Goal: Answer question/provide support: Answer question/provide support

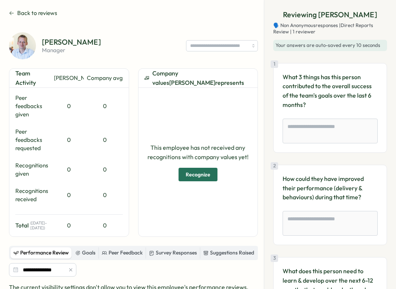
click at [135, 18] on div "**********" at bounding box center [198, 230] width 378 height 442
type textarea "*"
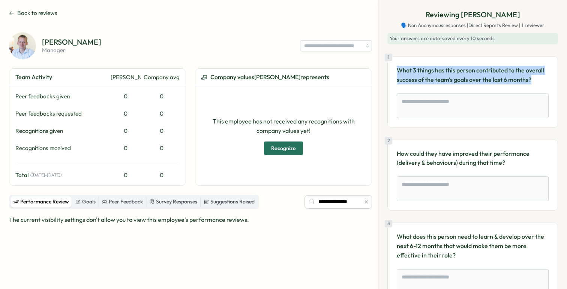
drag, startPoint x: 399, startPoint y: 70, endPoint x: 536, endPoint y: 82, distance: 138.0
click at [396, 82] on p "What 3 things has this person contributed to the overall success of the team's …" at bounding box center [472, 75] width 152 height 19
copy p "What 3 things has this person contributed to the overall success of the team's …"
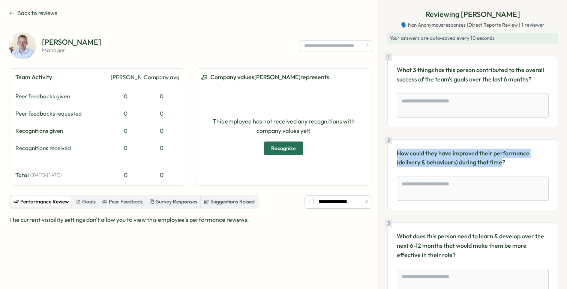
scroll to position [1, 0]
drag, startPoint x: 398, startPoint y: 154, endPoint x: 506, endPoint y: 162, distance: 108.6
click at [396, 162] on p "How could they have improved their performance (delivery & behaviours) during t…" at bounding box center [472, 157] width 152 height 19
copy p "How could they have improved their performance (delivery & behaviours) during t…"
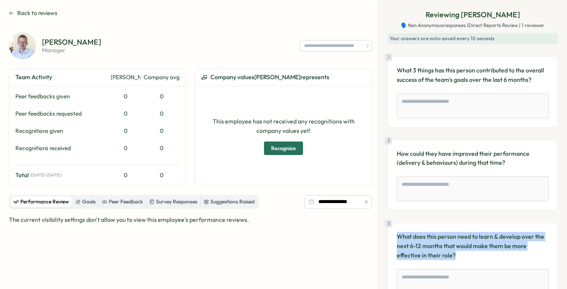
drag, startPoint x: 429, startPoint y: 248, endPoint x: 482, endPoint y: 245, distance: 52.6
click at [396, 234] on div "3 What does this person need to learn & develop over the next 6-12 months that …" at bounding box center [472, 262] width 170 height 80
copy p "What does this person need to learn & develop over the next 6-12 months that wo…"
click at [43, 12] on span "Back to reviews" at bounding box center [37, 13] width 40 height 8
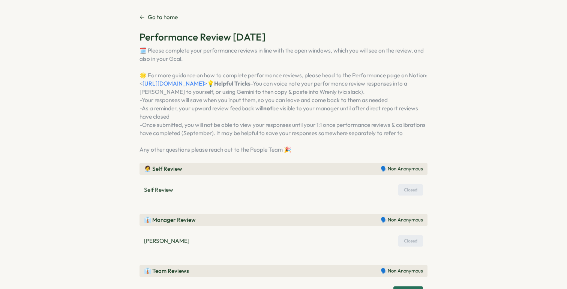
scroll to position [7, 0]
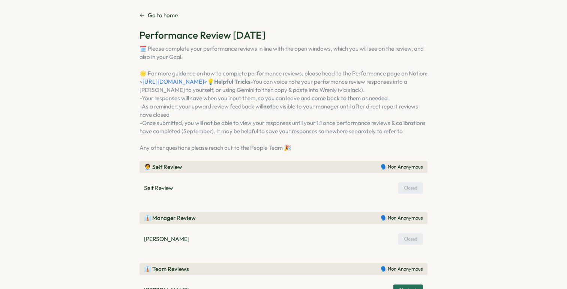
click at [264, 86] on p "🗓️ Please complete your performance reviews in line with the open windows, whic…" at bounding box center [283, 98] width 288 height 107
click at [207, 84] on link "[URL][DOMAIN_NAME]>" at bounding box center [174, 81] width 64 height 7
